Goal: Task Accomplishment & Management: Use online tool/utility

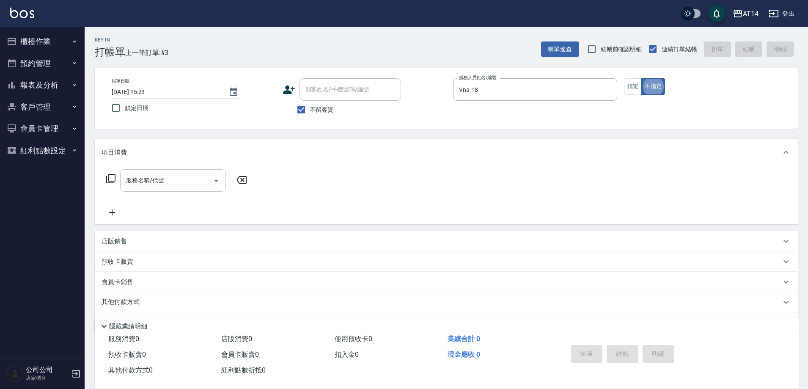
click at [155, 175] on input "服務名稱/代號" at bounding box center [166, 180] width 85 height 15
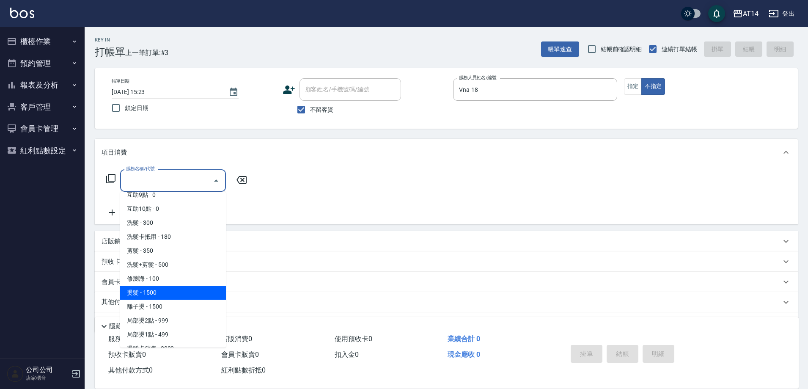
scroll to position [127, 0]
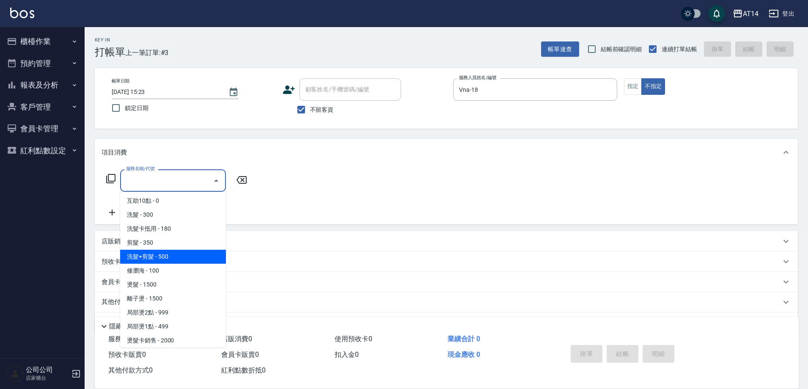
click at [181, 261] on span "洗髮+剪髮 - 500" at bounding box center [173, 257] width 106 height 14
type input "洗髮+剪髮(022)"
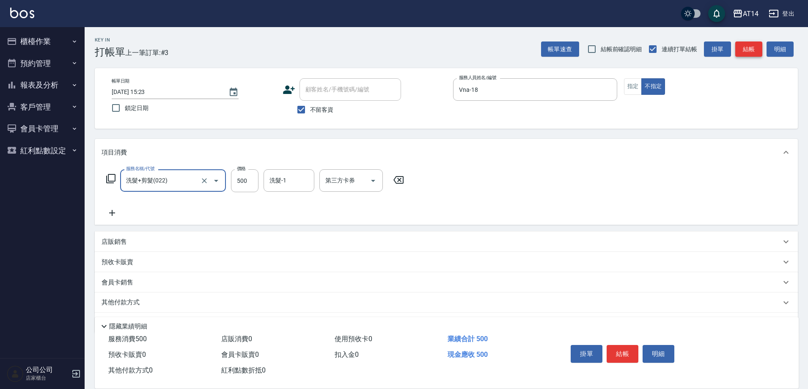
click at [742, 49] on button "結帳" at bounding box center [748, 49] width 27 height 16
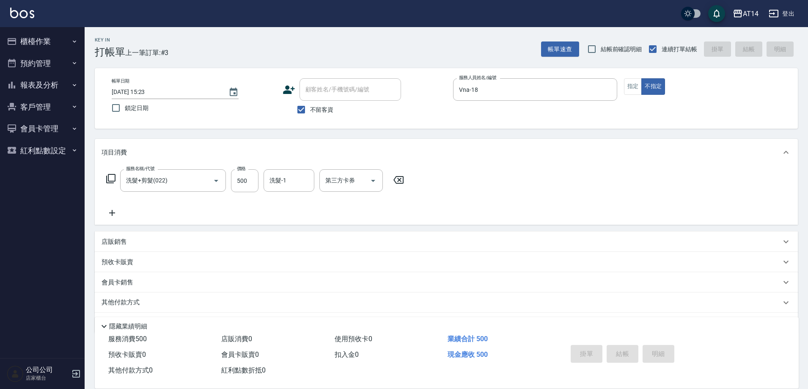
type input "[DATE] 15:55"
